Goal: Entertainment & Leisure: Consume media (video, audio)

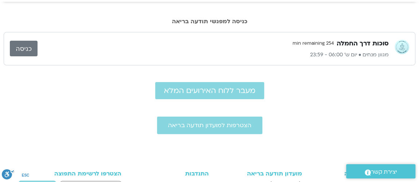
scroll to position [44, 0]
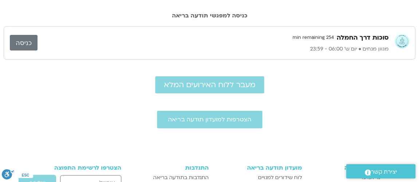
click at [31, 42] on link "כניסה" at bounding box center [24, 43] width 28 height 16
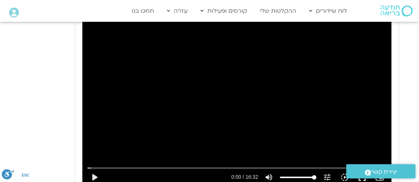
scroll to position [1409, 0]
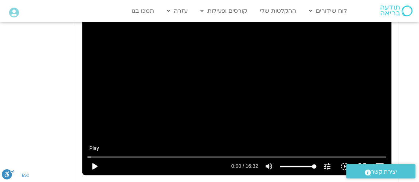
click at [95, 158] on button "play_arrow" at bounding box center [93, 166] width 17 height 17
click at [360, 158] on button "fullscreen" at bounding box center [361, 166] width 17 height 17
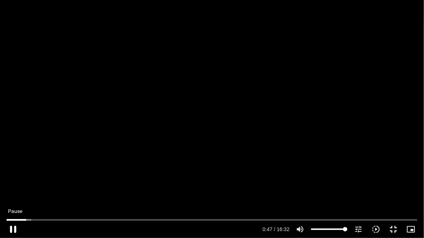
click at [14, 231] on button "pause" at bounding box center [12, 229] width 17 height 17
type input "47.494524"
click at [396, 230] on button "fullscreen_exit" at bounding box center [392, 229] width 17 height 17
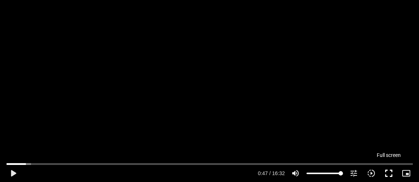
scroll to position [1453, 0]
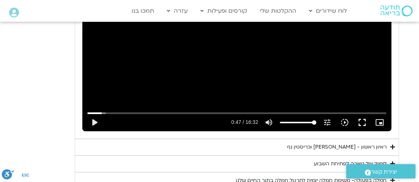
click at [391, 145] on icon "Accordion. Open links with Enter or Space, close with Escape, and navigate with…" at bounding box center [392, 147] width 5 height 5
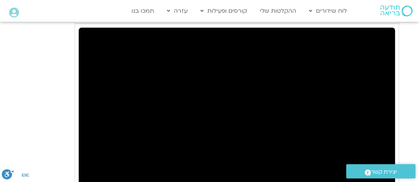
scroll to position [1630, 0]
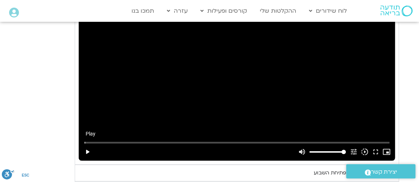
click at [85, 144] on button "play_arrow" at bounding box center [87, 152] width 11 height 17
click at [376, 144] on button "fullscreen" at bounding box center [375, 152] width 11 height 17
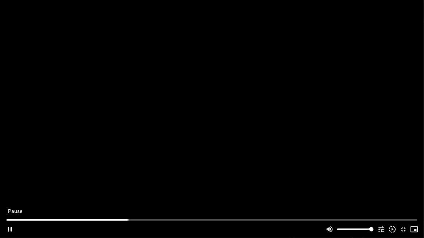
click at [9, 229] on button "pause" at bounding box center [9, 229] width 11 height 17
type input "829.741799"
click at [400, 228] on button "fullscreen_exit" at bounding box center [402, 229] width 11 height 17
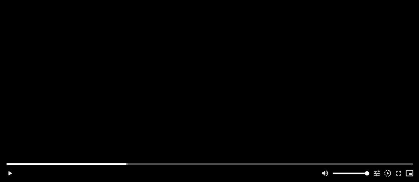
scroll to position [1718, 0]
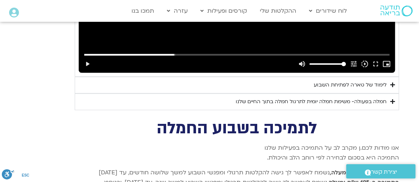
click at [392, 99] on icon "Accordion. Open links with Enter or Space, close with Escape, and navigate with…" at bounding box center [392, 101] width 5 height 5
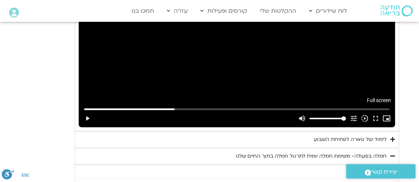
scroll to position [1674, 0]
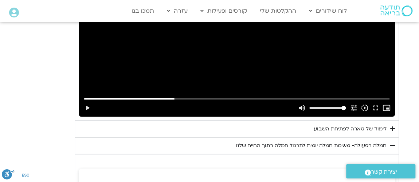
click at [393, 126] on icon "Accordion. Open links with Enter or Space, close with Escape, and navigate with…" at bounding box center [392, 128] width 5 height 5
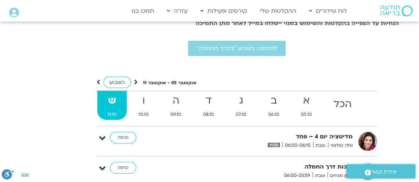
scroll to position [2646, 0]
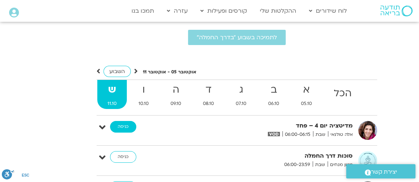
click at [132, 121] on link "כניסה" at bounding box center [123, 127] width 26 height 12
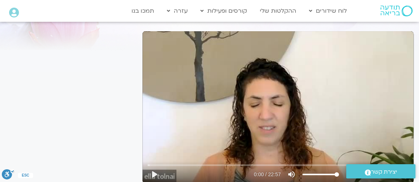
scroll to position [88, 0]
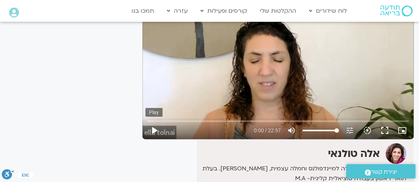
click at [152, 127] on button "play_arrow" at bounding box center [153, 130] width 17 height 17
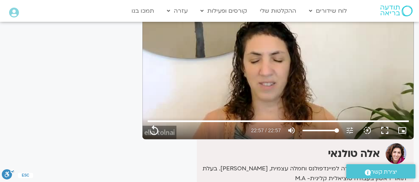
type input "1377.76"
